Goal: Task Accomplishment & Management: Manage account settings

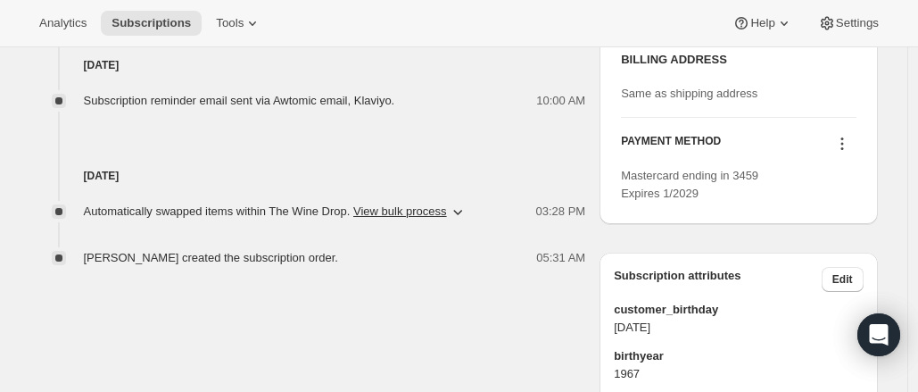
scroll to position [968, 0]
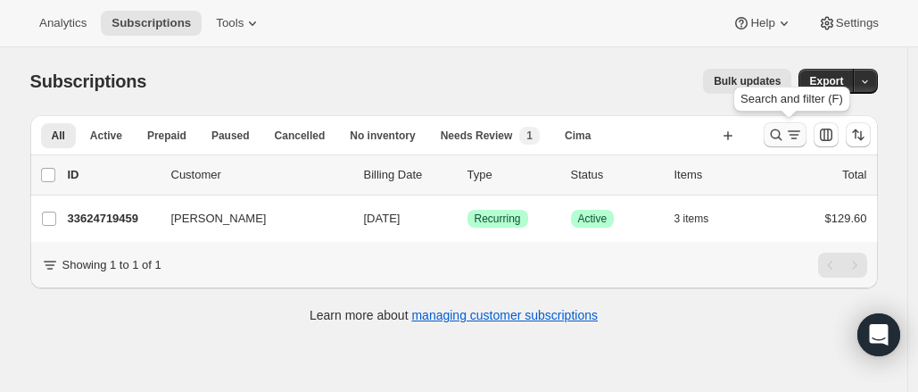
click at [785, 135] on icon "Search and filter results" at bounding box center [776, 135] width 18 height 18
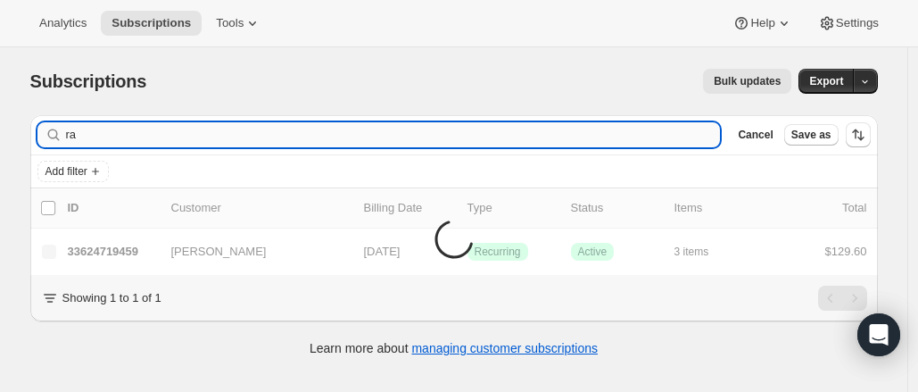
type input "r"
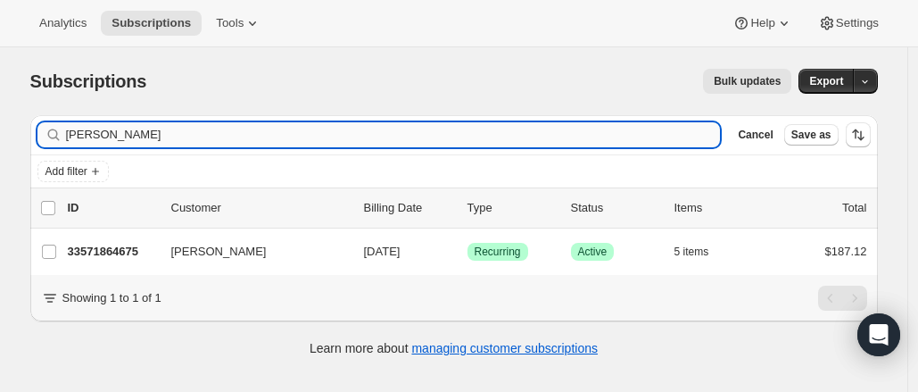
scroll to position [46, 0]
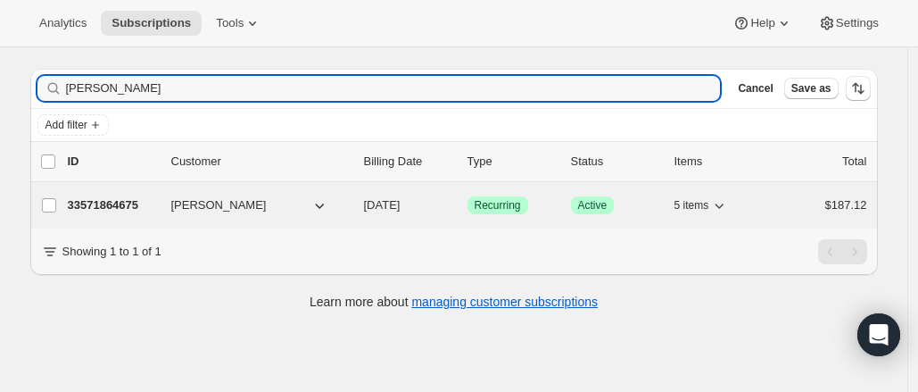
type input "[PERSON_NAME]"
click at [132, 198] on p "33571864675" at bounding box center [112, 205] width 89 height 18
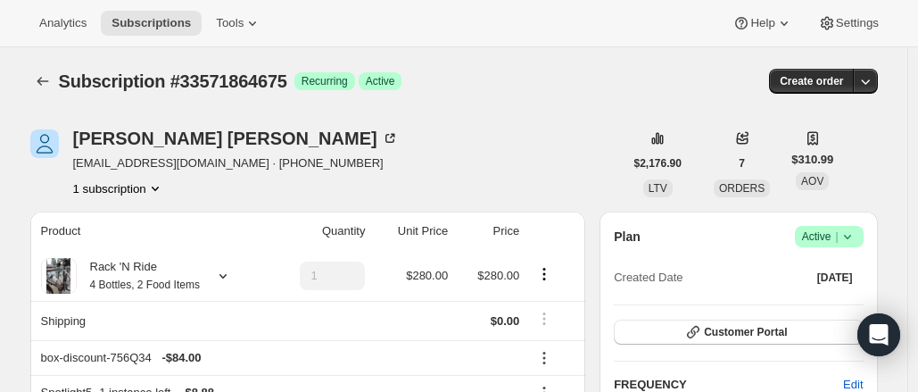
click at [857, 242] on icon at bounding box center [848, 237] width 18 height 18
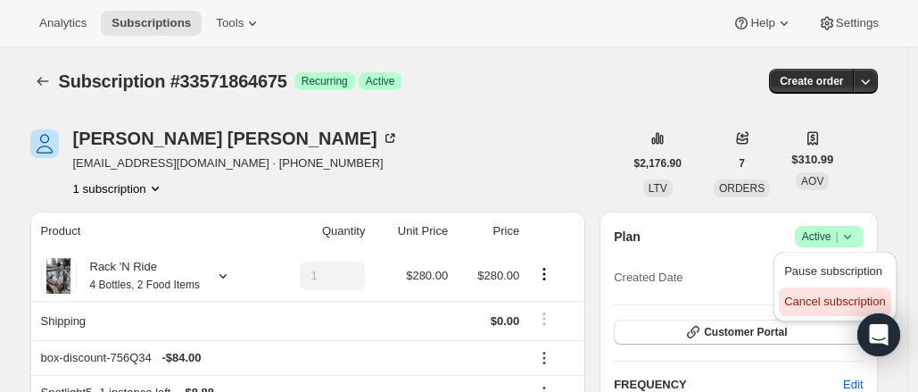
click at [832, 297] on span "Cancel subscription" at bounding box center [834, 300] width 101 height 13
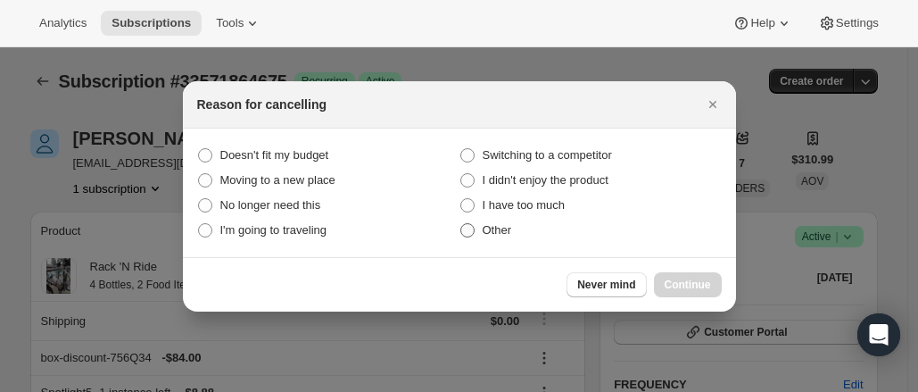
click at [483, 238] on span "Other" at bounding box center [497, 230] width 29 height 18
click at [461, 224] on input "Other" at bounding box center [460, 223] width 1 height 1
radio input "true"
click at [709, 290] on span "Continue" at bounding box center [688, 285] width 46 height 14
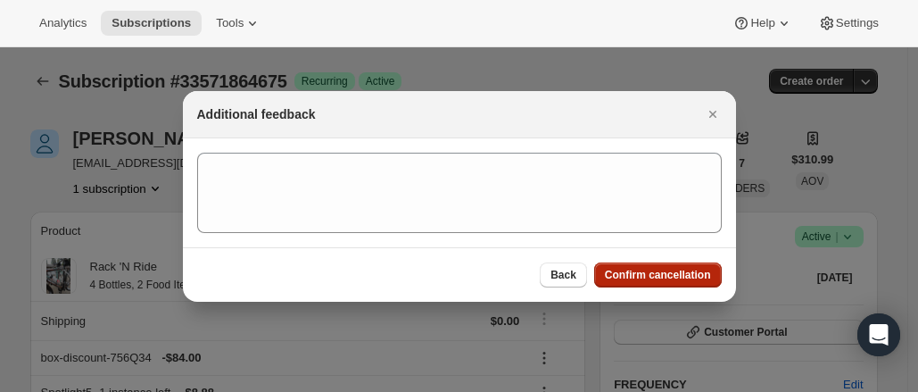
click at [665, 286] on button "Confirm cancellation" at bounding box center [658, 274] width 128 height 25
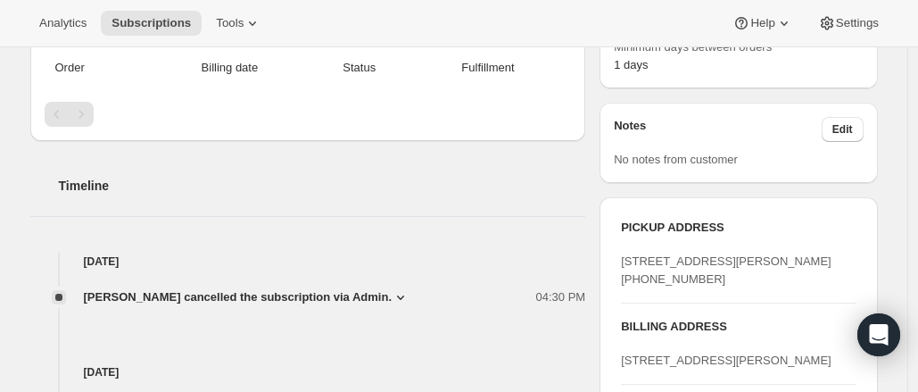
scroll to position [619, 0]
click at [392, 287] on icon at bounding box center [401, 296] width 18 height 18
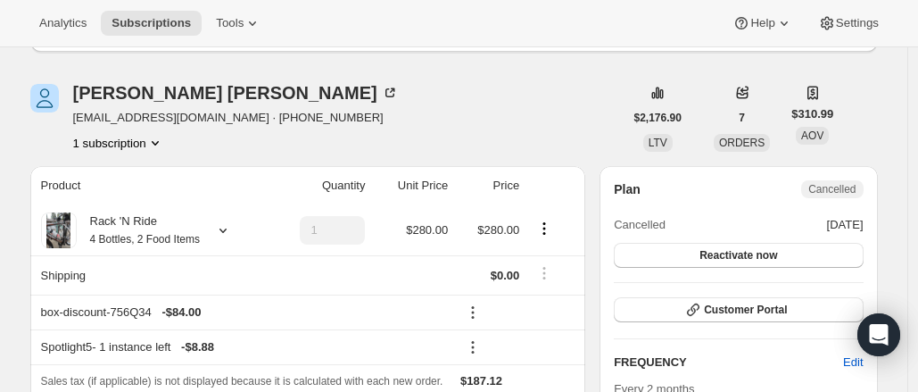
scroll to position [0, 0]
